Goal: Information Seeking & Learning: Check status

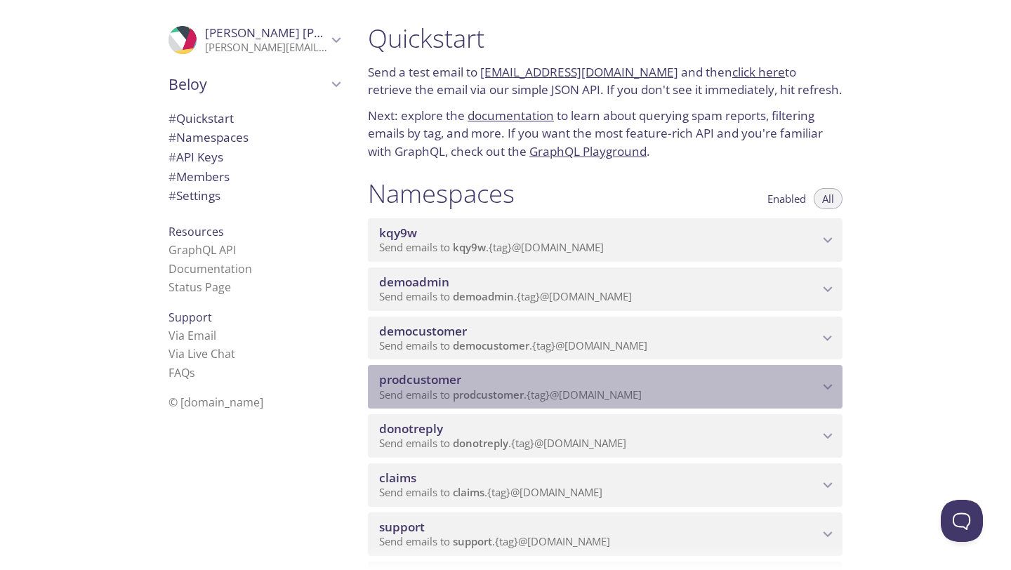
click at [437, 381] on span "prodcustomer" at bounding box center [420, 380] width 82 height 16
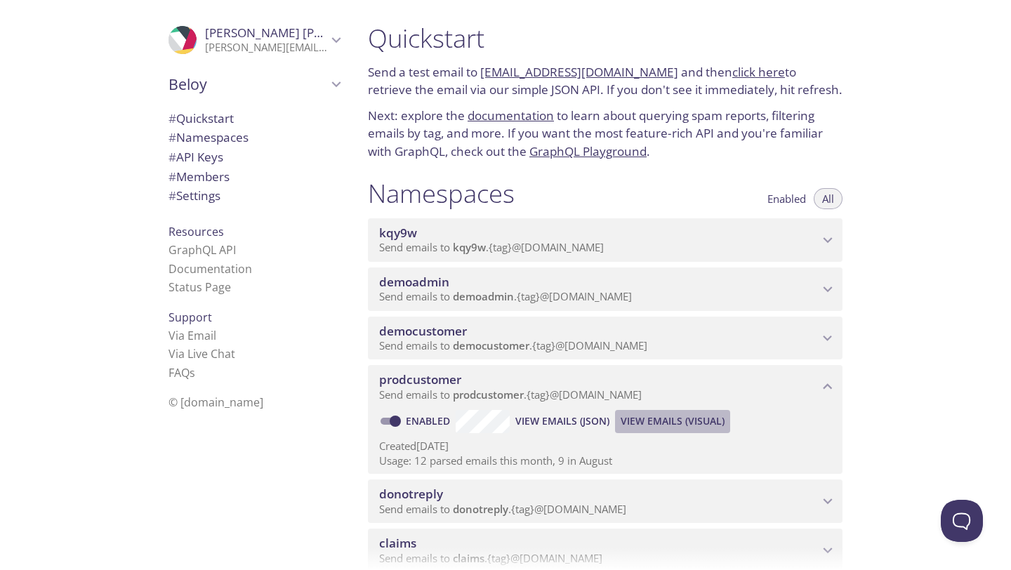
click at [669, 423] on span "View Emails (Visual)" at bounding box center [673, 421] width 104 height 17
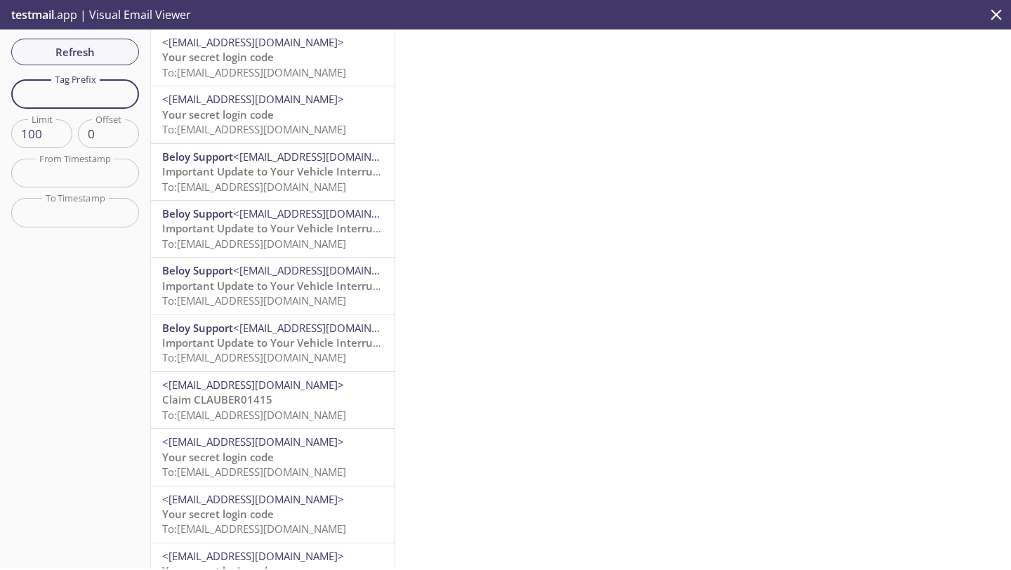
click at [94, 92] on input "text" at bounding box center [75, 93] width 128 height 29
type input "t"
type input "cancelled"
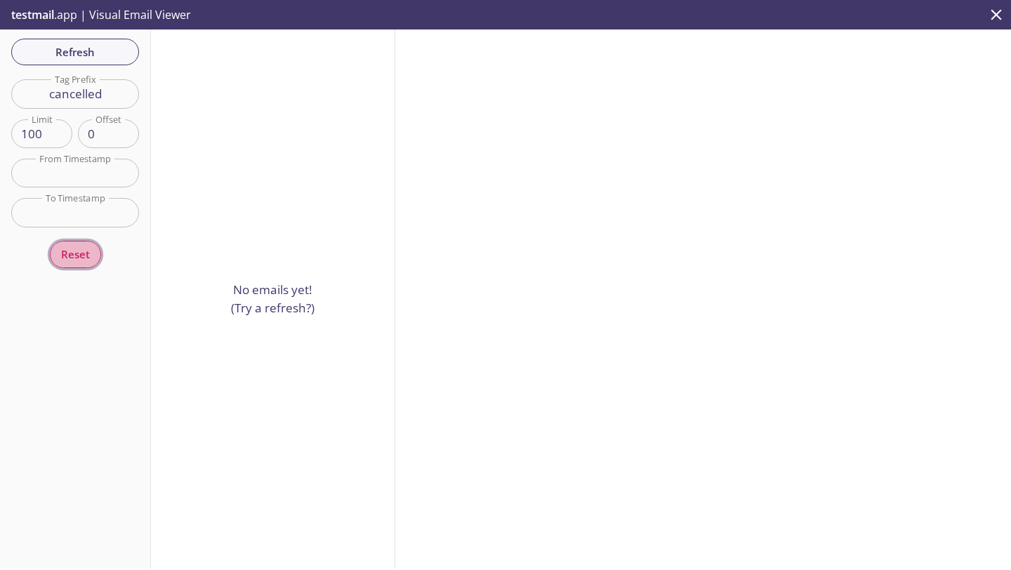
click at [79, 256] on span "Reset" at bounding box center [75, 254] width 29 height 18
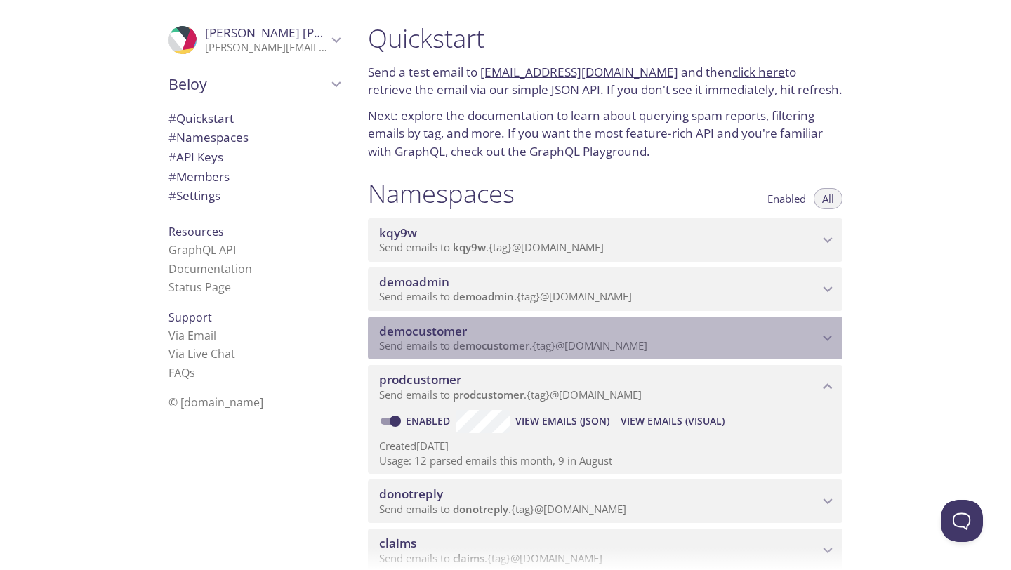
click at [639, 346] on span "Send emails to democustomer . {tag} @[DOMAIN_NAME]" at bounding box center [513, 346] width 268 height 14
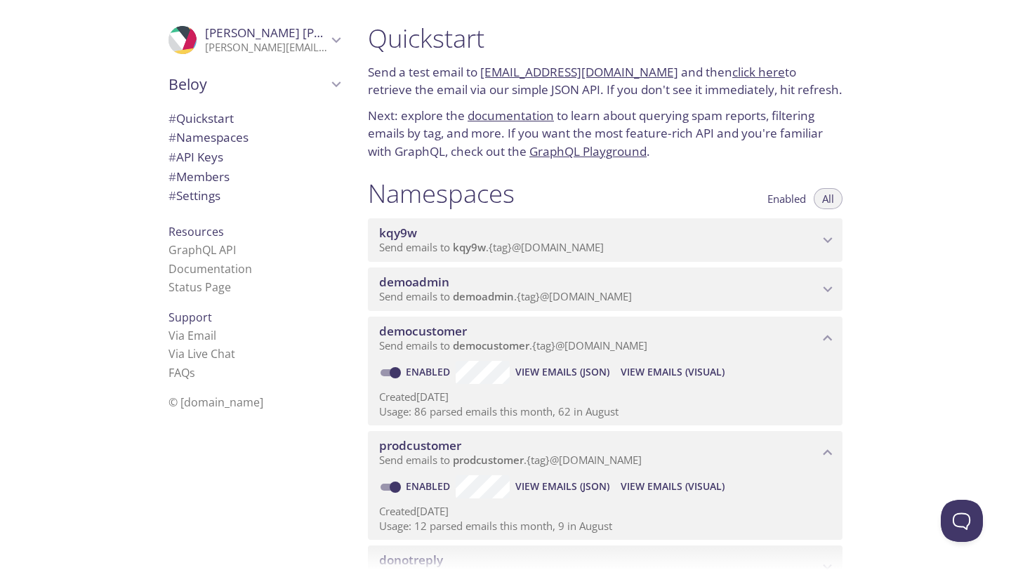
click at [663, 369] on span "View Emails (Visual)" at bounding box center [673, 372] width 104 height 17
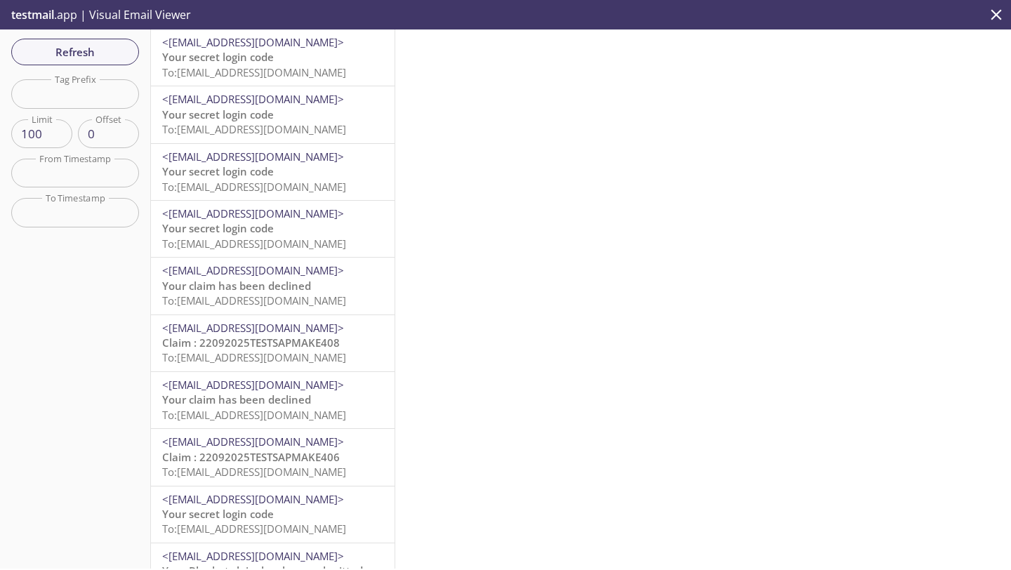
click at [71, 96] on input "text" at bounding box center [75, 93] width 128 height 29
type input "cancelled"
